Goal: Contribute content: Add original content to the website for others to see

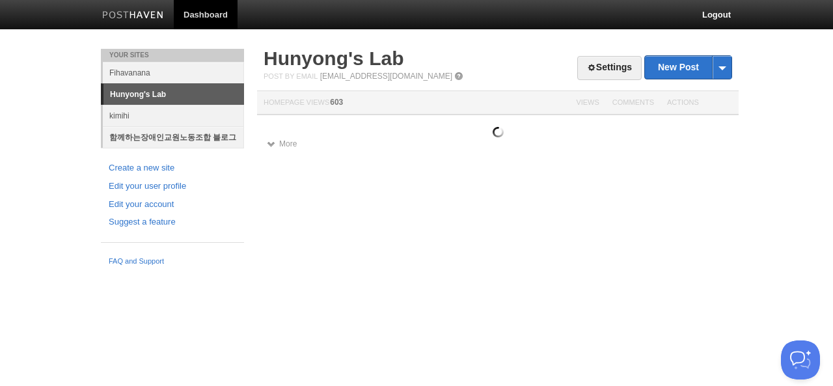
click at [174, 136] on link "함께하는장애인교원노동조합 블로그" at bounding box center [173, 136] width 141 height 21
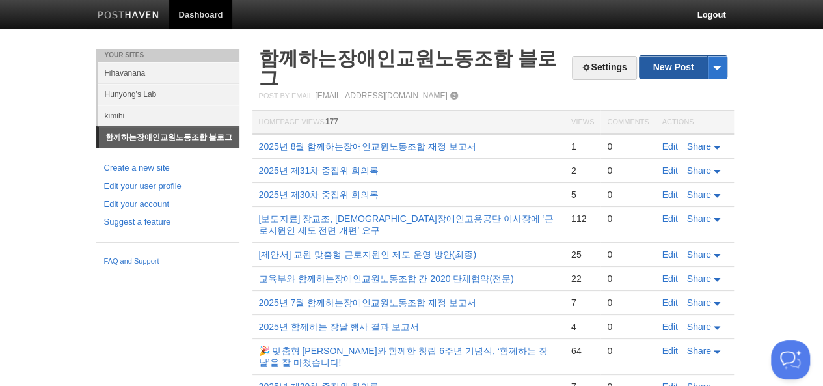
click at [683, 67] on link "New Post" at bounding box center [683, 67] width 87 height 23
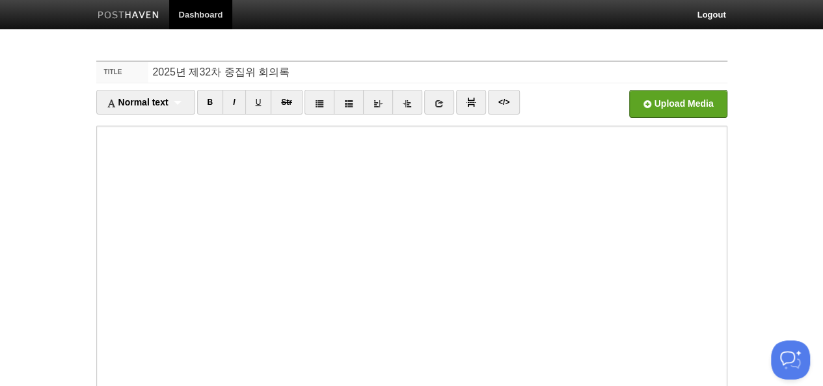
type input "2025년 제32차 중집위 회의록"
click at [502, 102] on link "</>" at bounding box center [504, 102] width 32 height 25
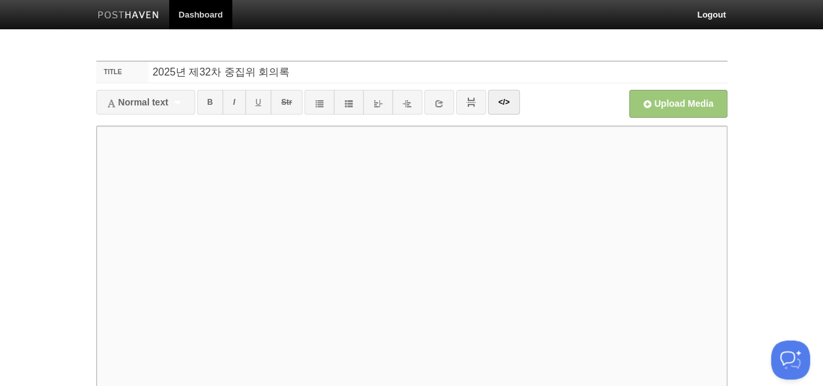
paste textarea "<lor ipsum="dolorsita"> <c5>a99e seddoei tem</i0> <utl et="dol"> <m0>al</e0> <a…"
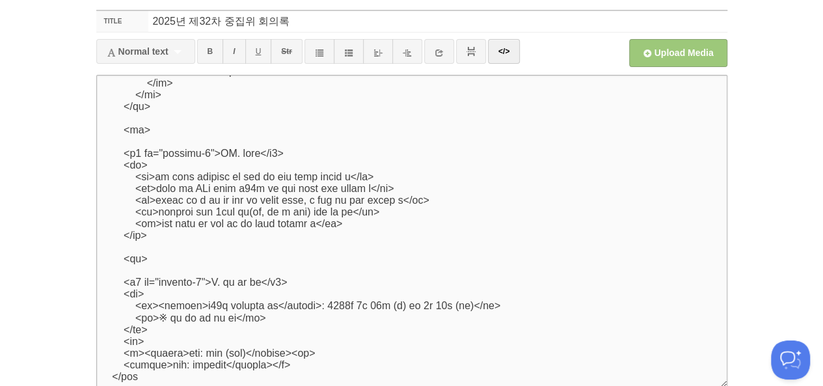
scroll to position [4, 0]
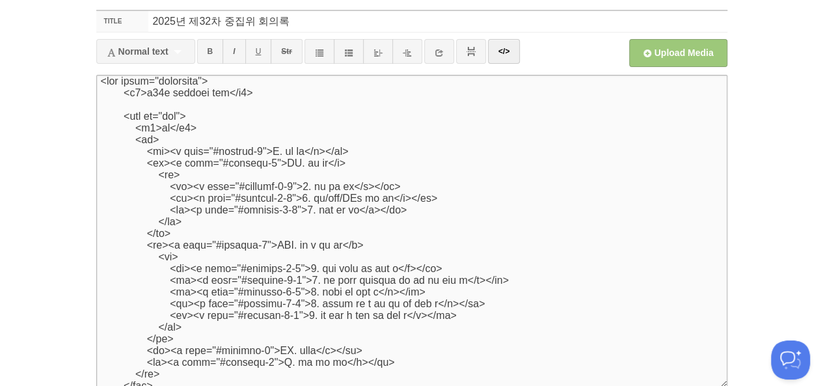
type textarea "<lor ipsum="dolorsita"> <c5>a99e seddoei tem</i0> <utl et="dol"> <m0>al</e0> <a…"
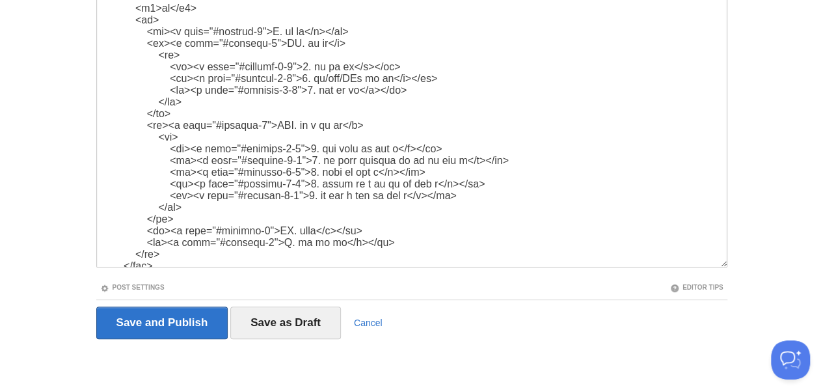
click at [100, 284] on link "Post Settings" at bounding box center [132, 287] width 64 height 7
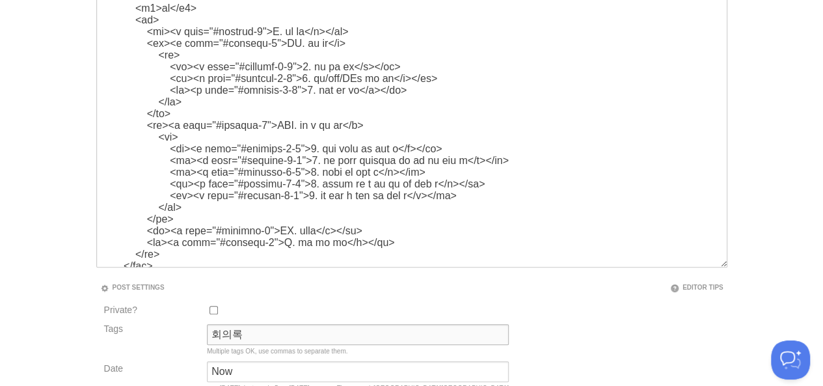
type input "회의록"
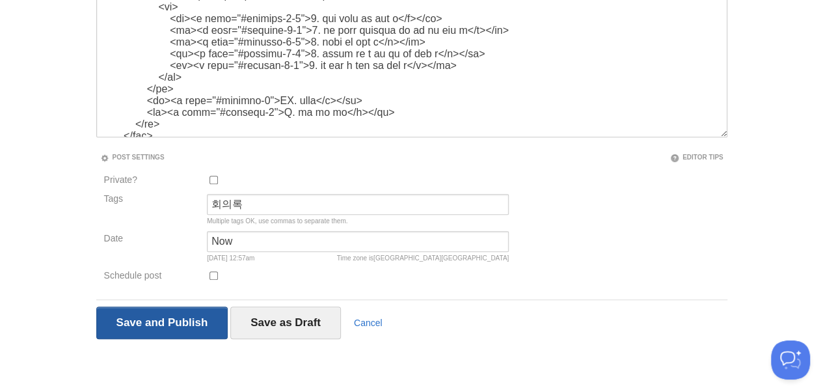
click at [96, 306] on input "Save and Publish" at bounding box center [162, 322] width 132 height 33
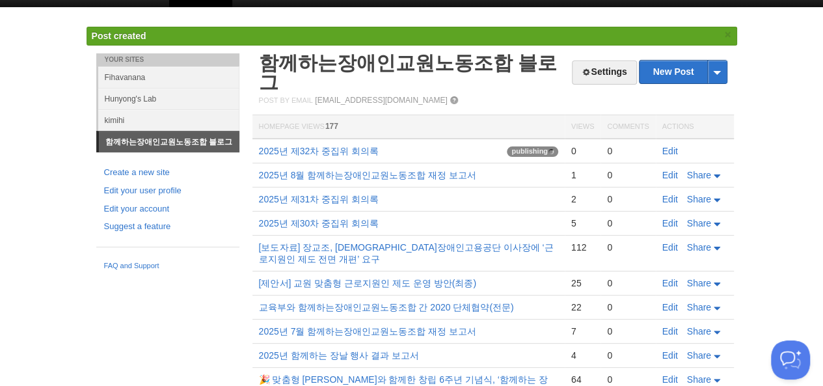
scroll to position [48, 0]
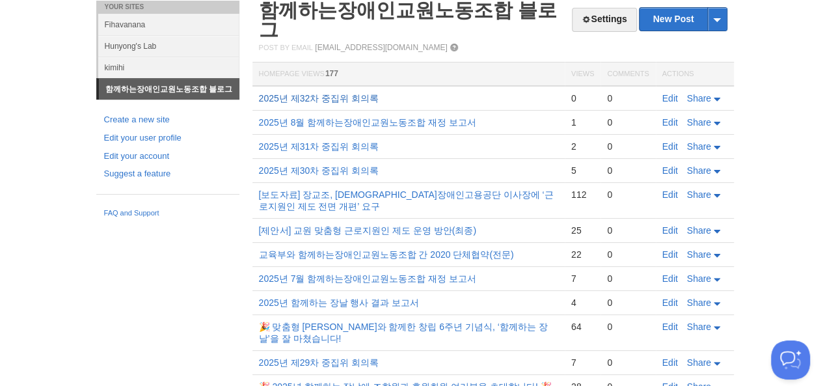
click at [259, 93] on link "2025년 제32차 중집위 회의록" at bounding box center [319, 98] width 120 height 10
click at [259, 117] on link "2025년 8월 함께하는장애인교원노동조합 재정 보고서" at bounding box center [368, 122] width 218 height 10
